Goal: Information Seeking & Learning: Learn about a topic

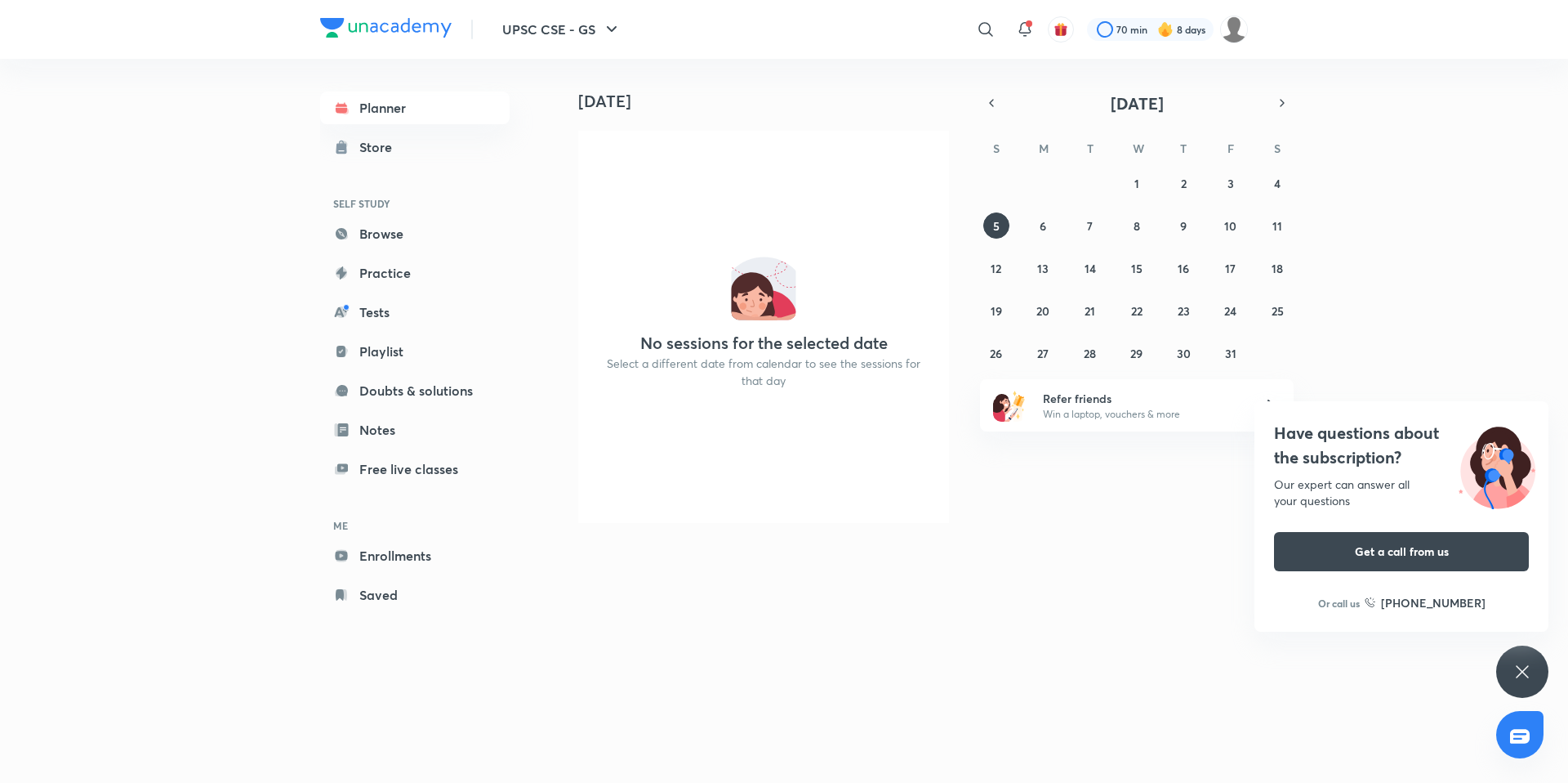
click at [1528, 671] on icon at bounding box center [1522, 671] width 19 height 19
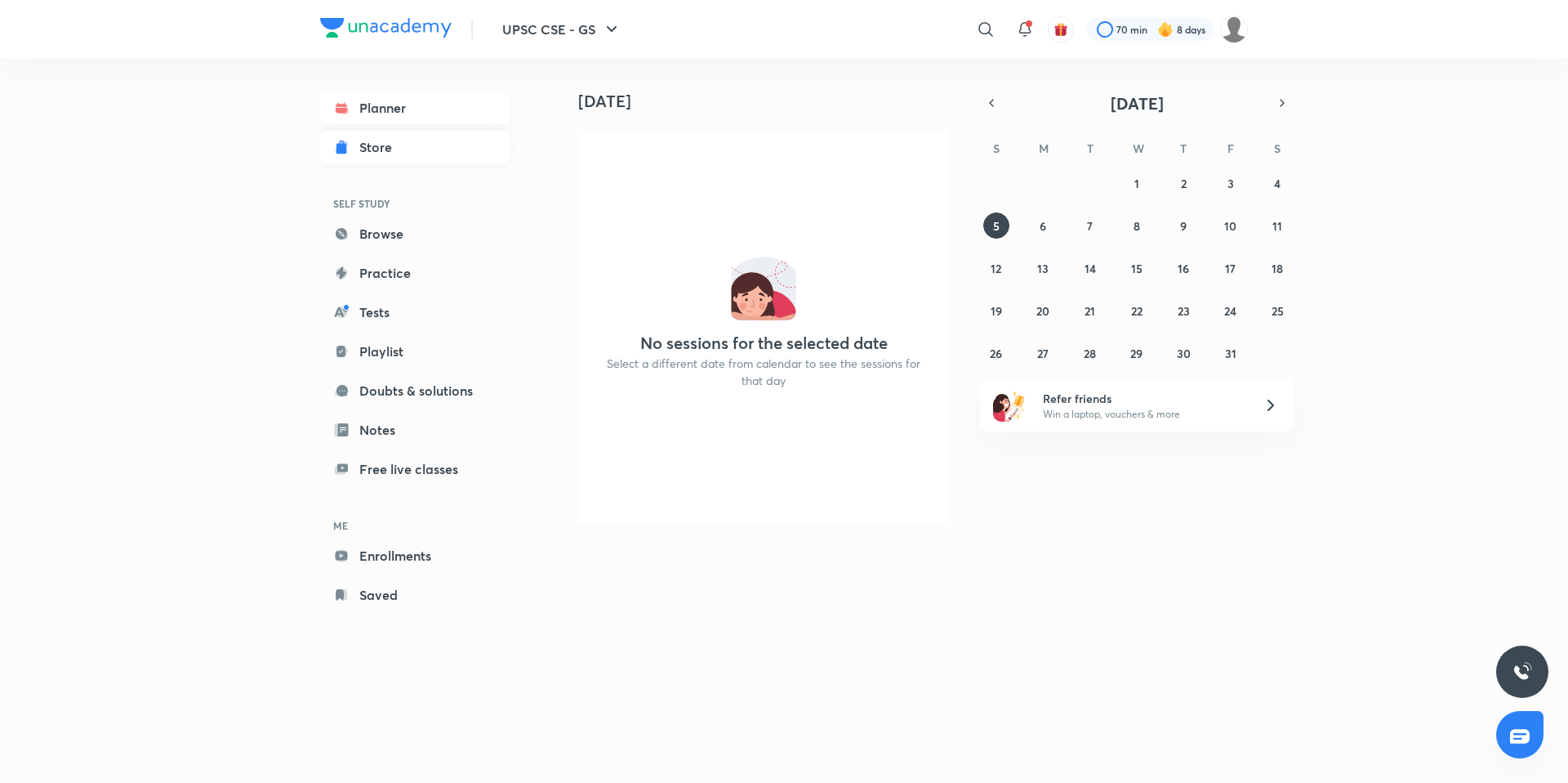
click at [440, 156] on link "Store" at bounding box center [415, 148] width 189 height 33
click at [436, 572] on div "Planner Store SELF STUDY Browse Practice Tests Playlist Doubts & solutions Note…" at bounding box center [415, 351] width 189 height 520
click at [435, 557] on link "Enrollments" at bounding box center [415, 556] width 189 height 33
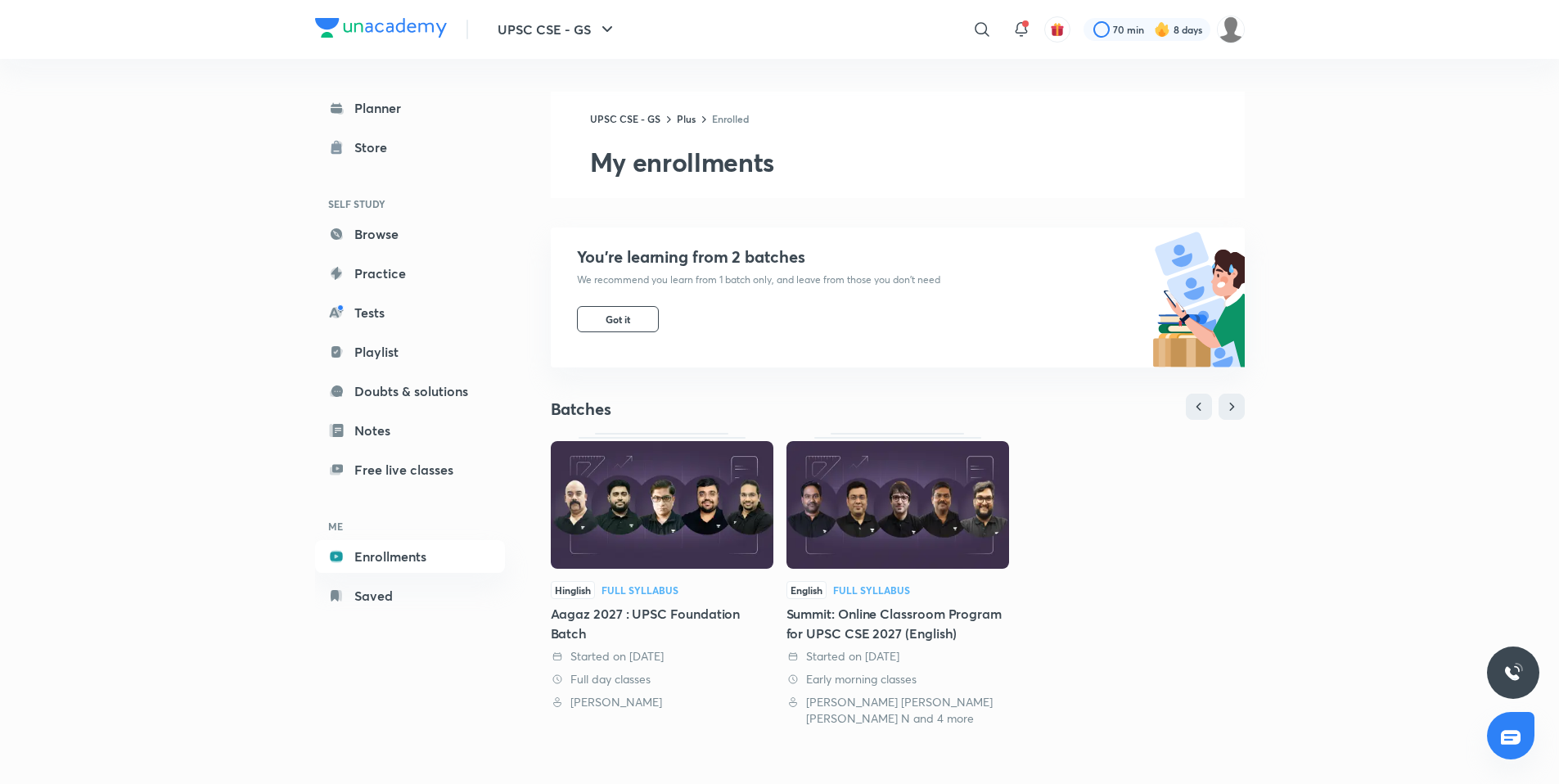
click at [831, 511] on img at bounding box center [897, 504] width 223 height 127
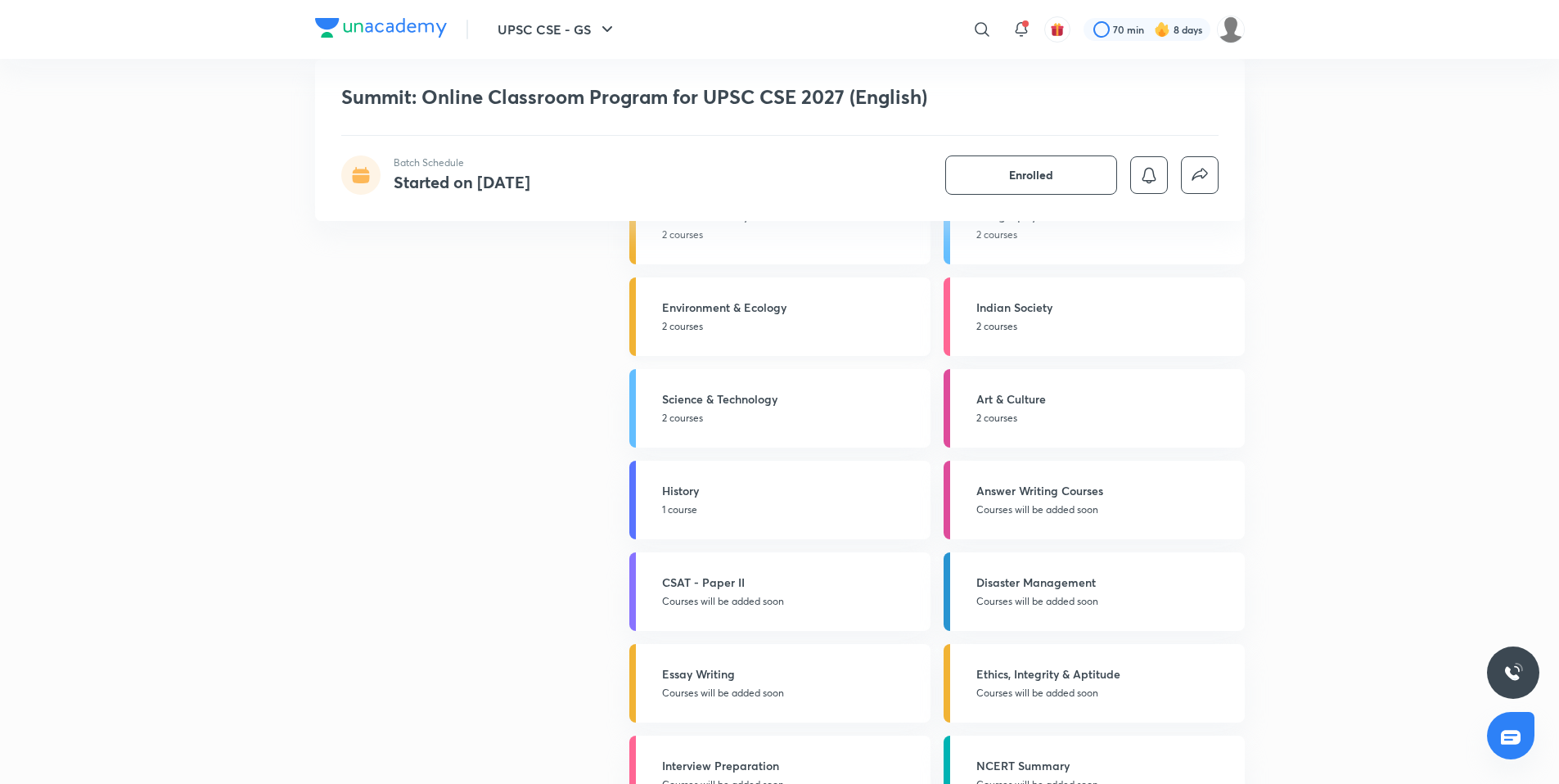
scroll to position [2638, 0]
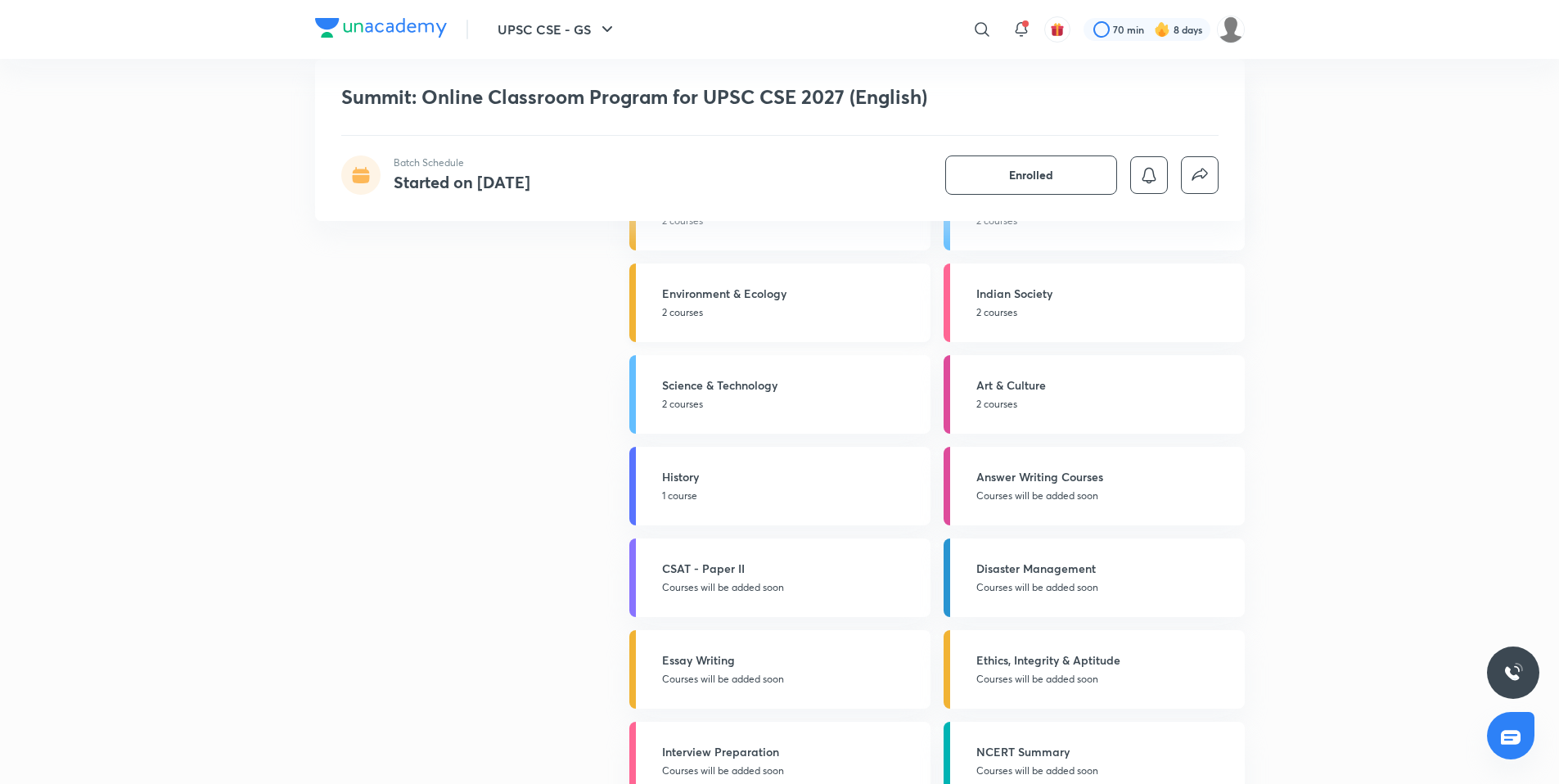
click at [704, 472] on h5 "History" at bounding box center [792, 477] width 259 height 18
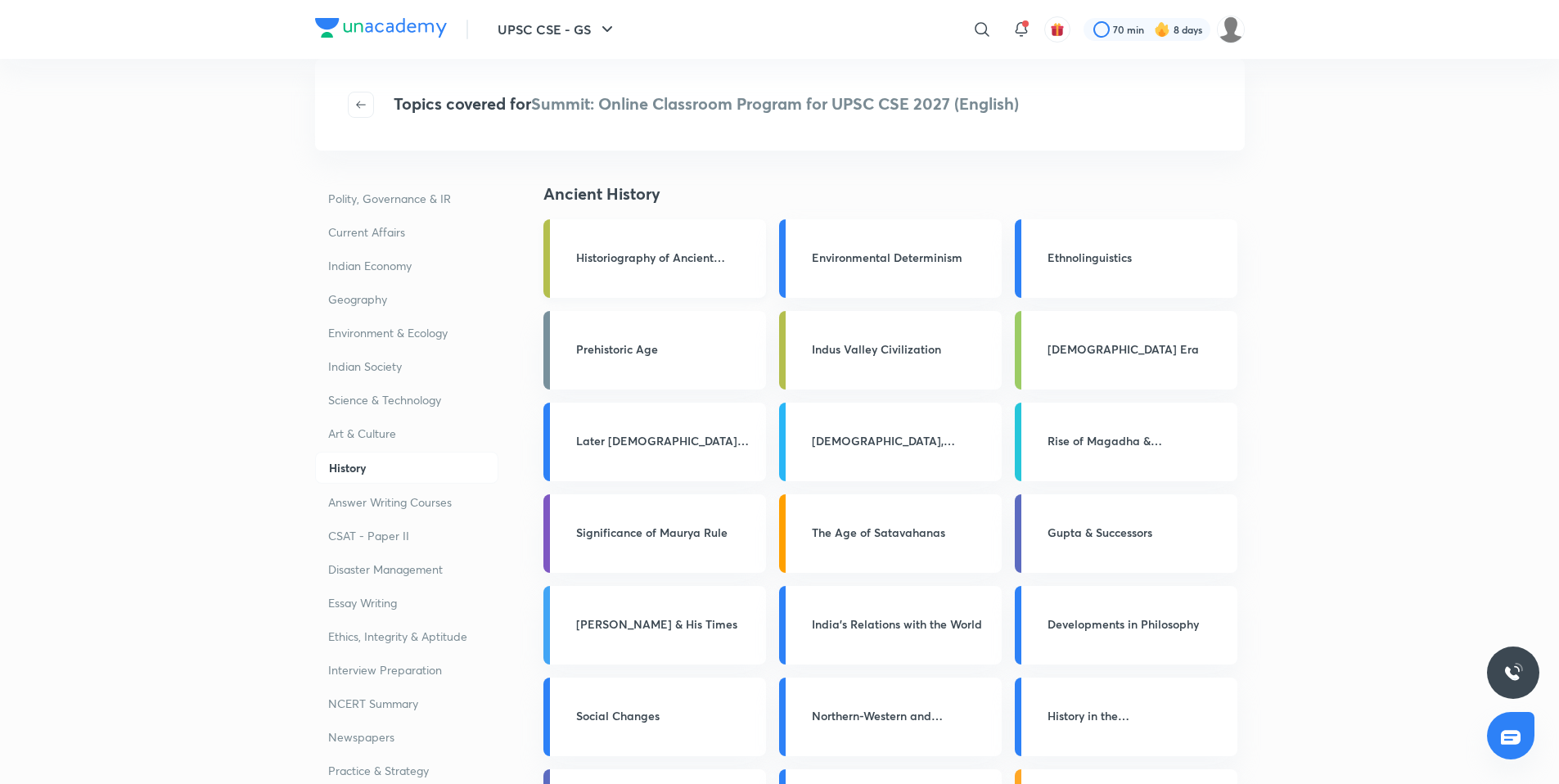
click at [641, 271] on link "Historiography of Ancient [GEOGRAPHIC_DATA]" at bounding box center [655, 258] width 223 height 79
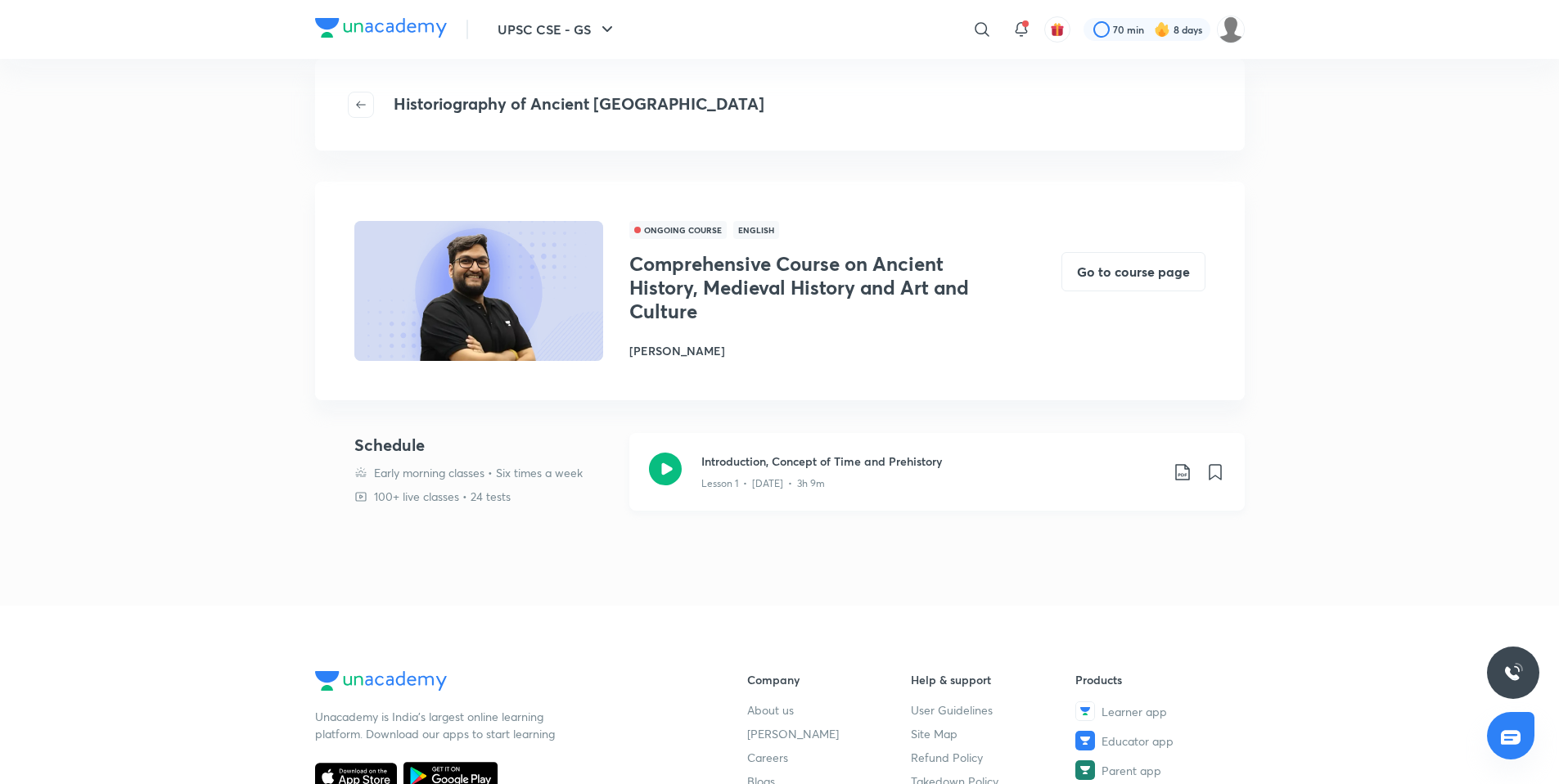
click at [668, 459] on icon at bounding box center [666, 469] width 33 height 33
